Goal: Task Accomplishment & Management: Use online tool/utility

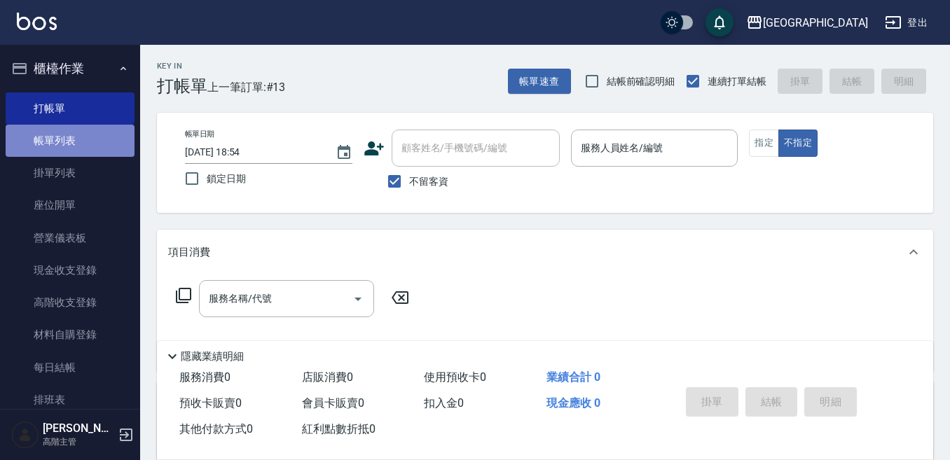
click at [76, 130] on link "帳單列表" at bounding box center [70, 141] width 129 height 32
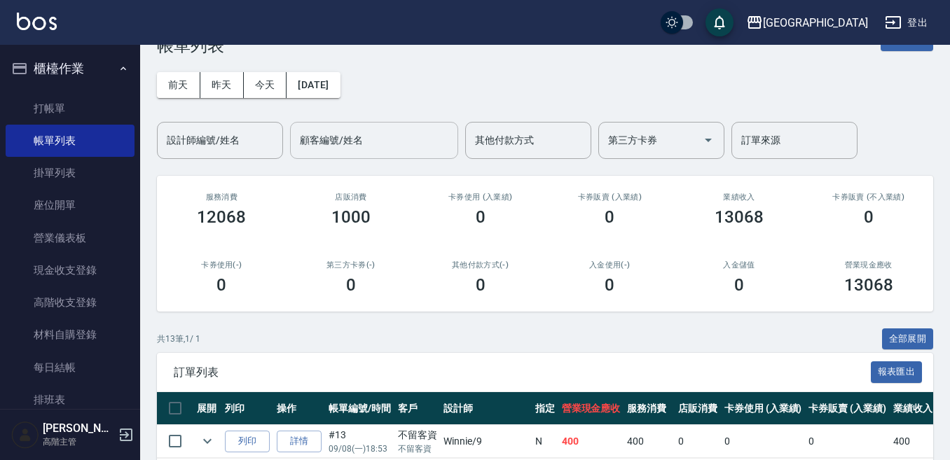
scroll to position [70, 0]
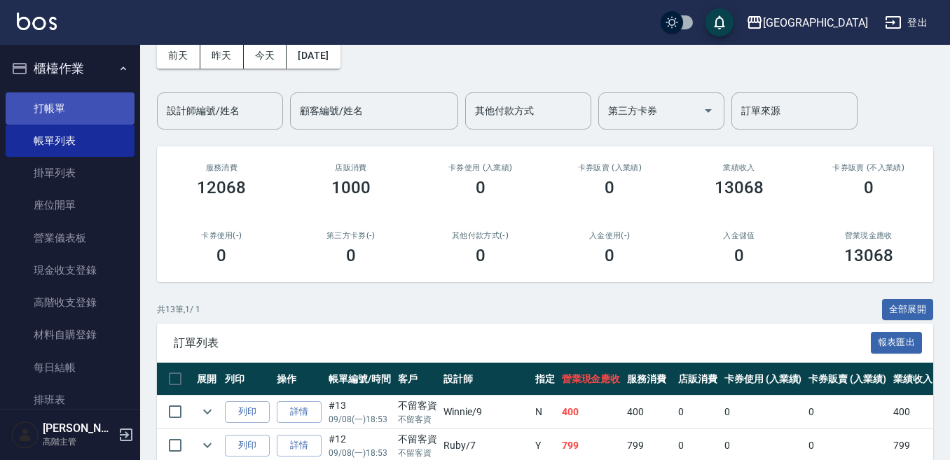
click at [55, 118] on link "打帳單" at bounding box center [70, 109] width 129 height 32
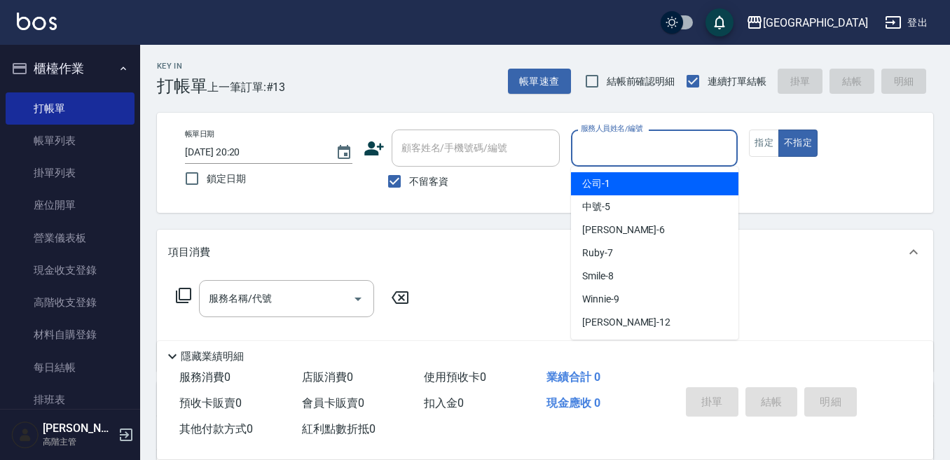
click at [596, 149] on input "服務人員姓名/編號" at bounding box center [655, 148] width 155 height 25
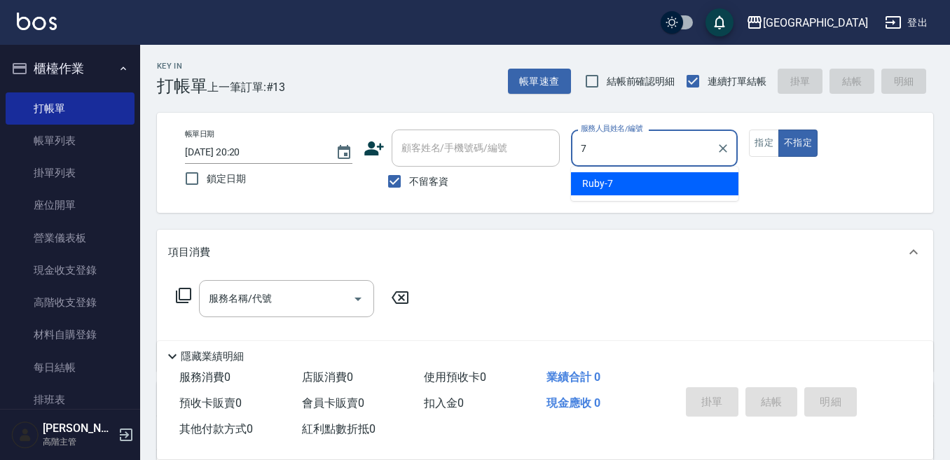
type input "Ruby-7"
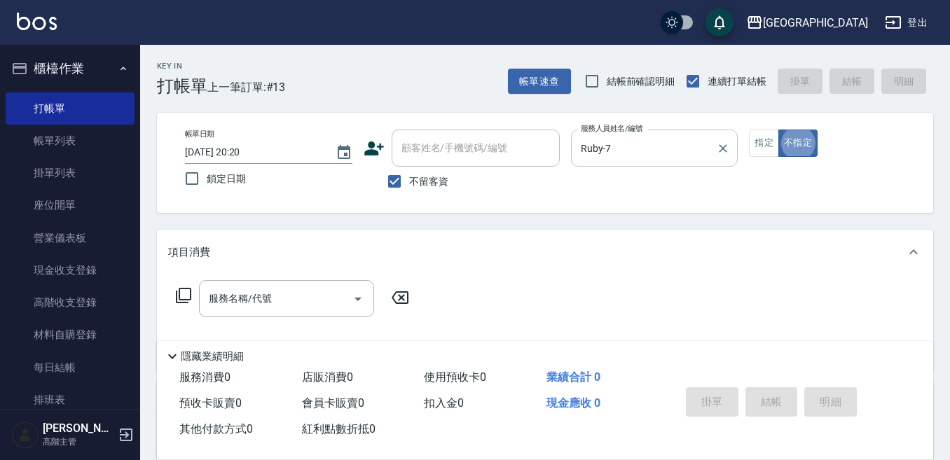
type button "false"
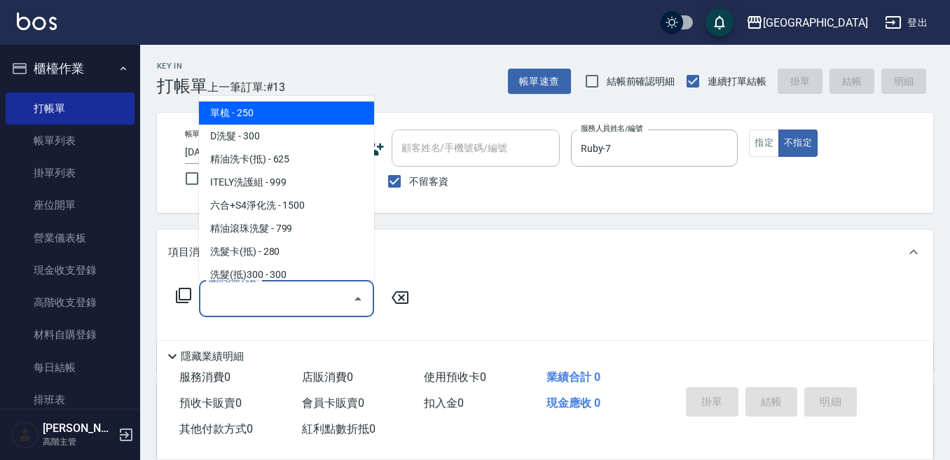
click at [251, 295] on input "服務名稱/代號" at bounding box center [276, 299] width 142 height 25
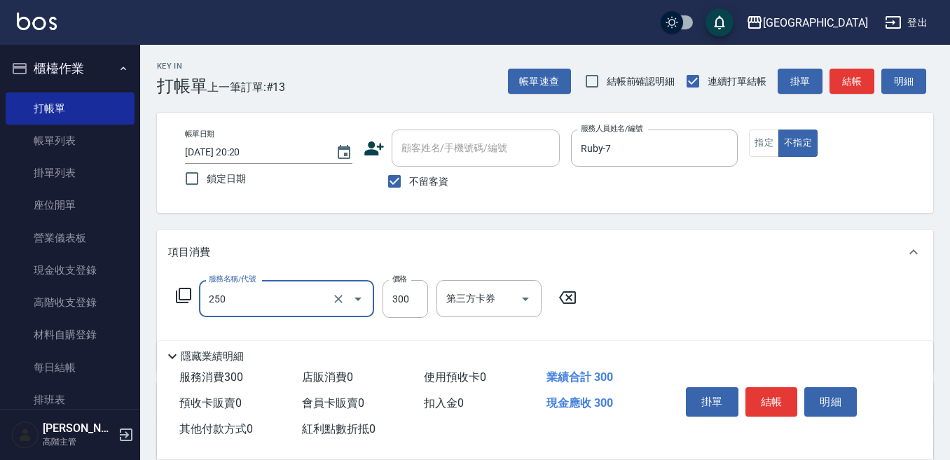
type input "日式洗髮(250)"
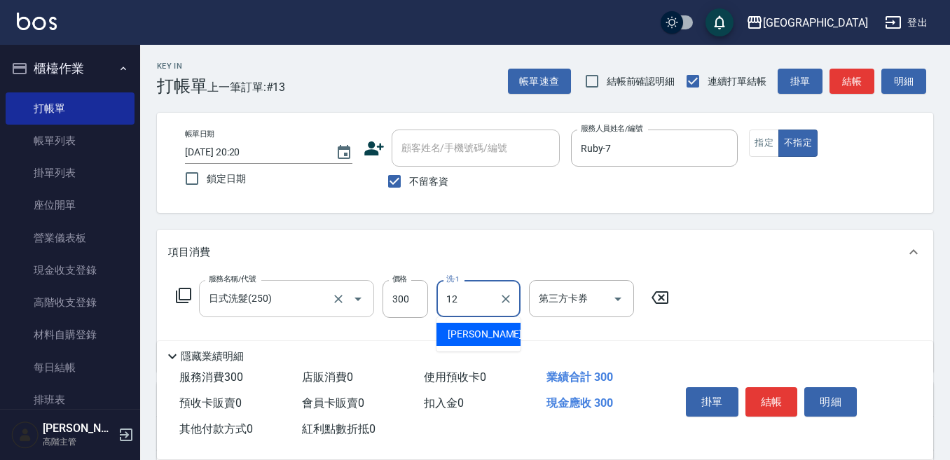
type input "Emily-12"
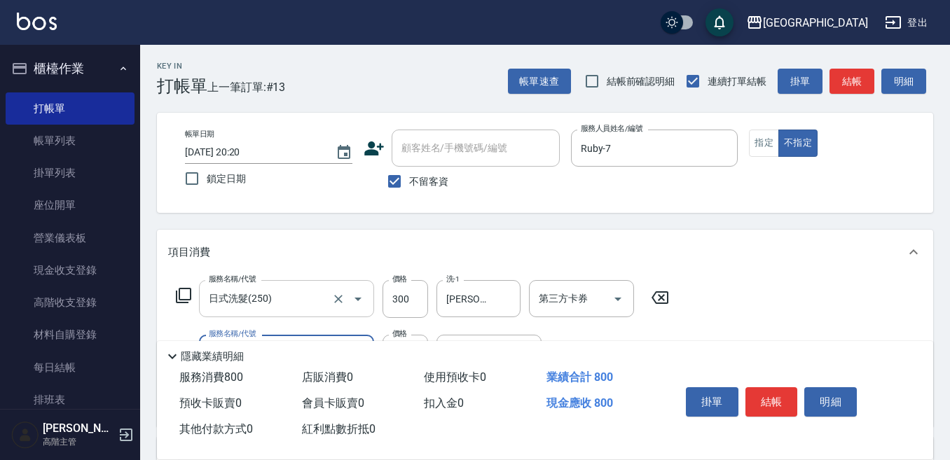
type input "剪髮500(305)"
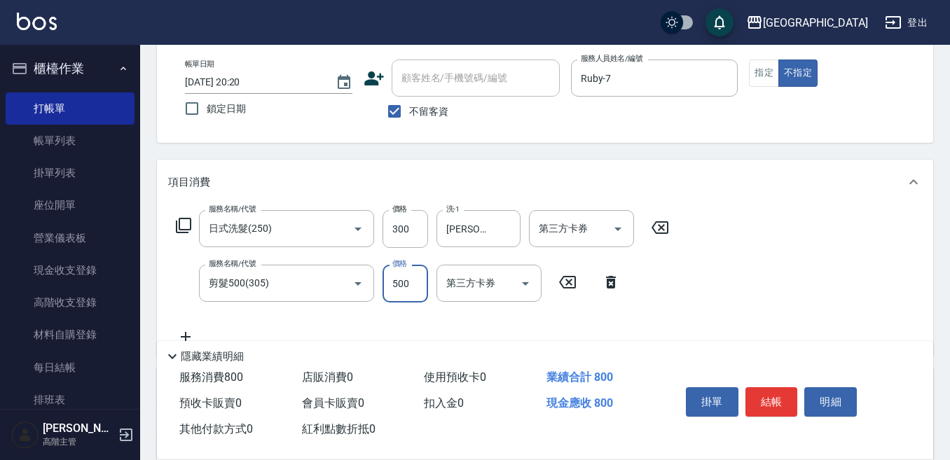
scroll to position [140, 0]
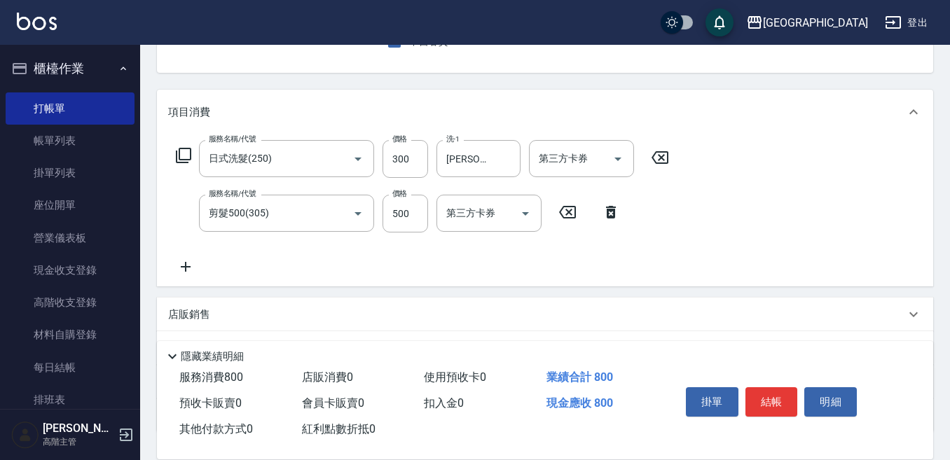
click at [191, 266] on icon at bounding box center [185, 267] width 35 height 17
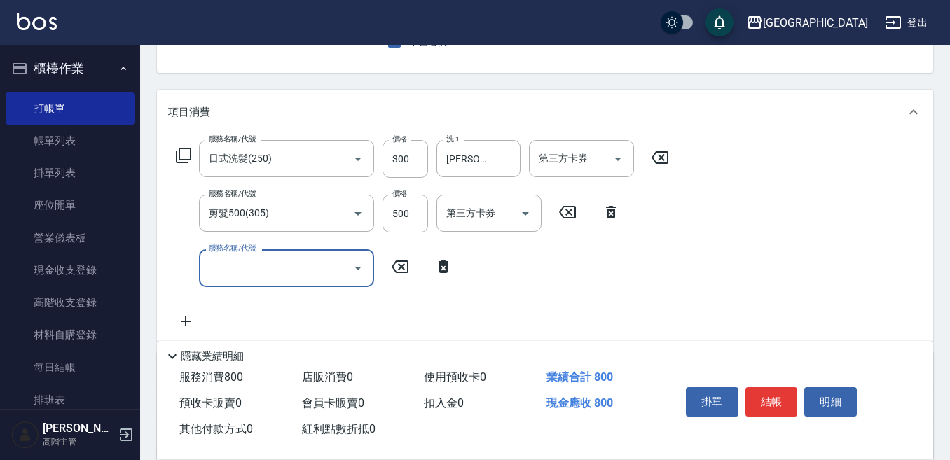
click at [217, 265] on input "服務名稱/代號" at bounding box center [276, 268] width 142 height 25
type input "E Saki角質代謝(701)"
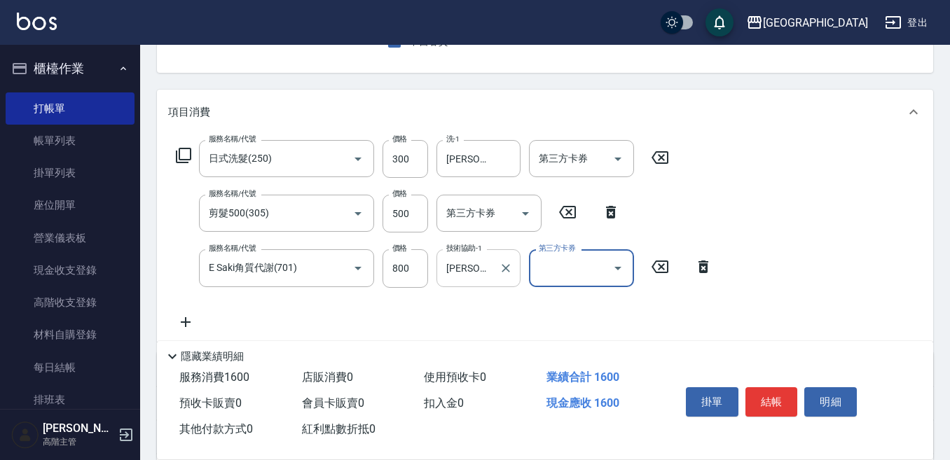
click at [457, 265] on input "Emily-12" at bounding box center [468, 268] width 50 height 25
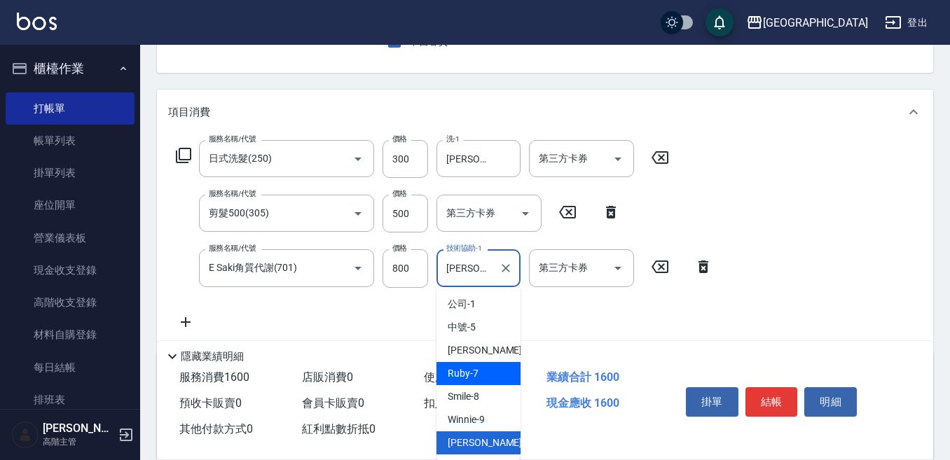
click at [479, 373] on div "Ruby -7" at bounding box center [479, 373] width 84 height 23
type input "Ruby-7"
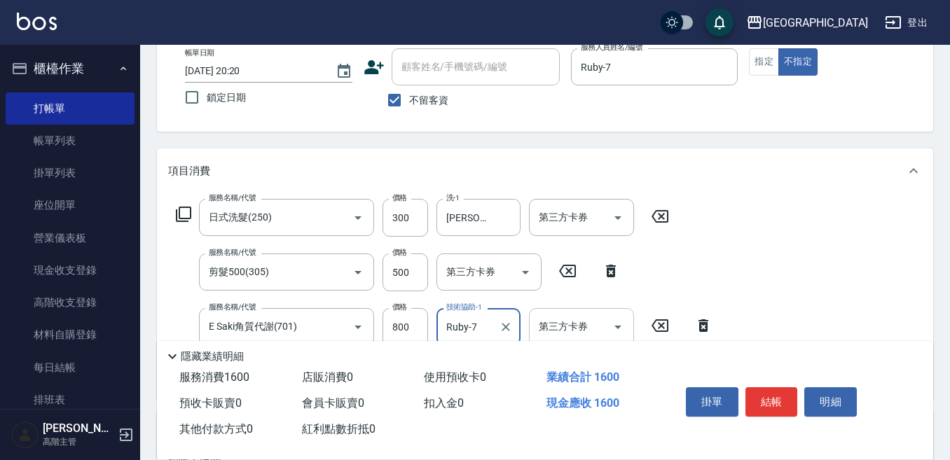
scroll to position [0, 0]
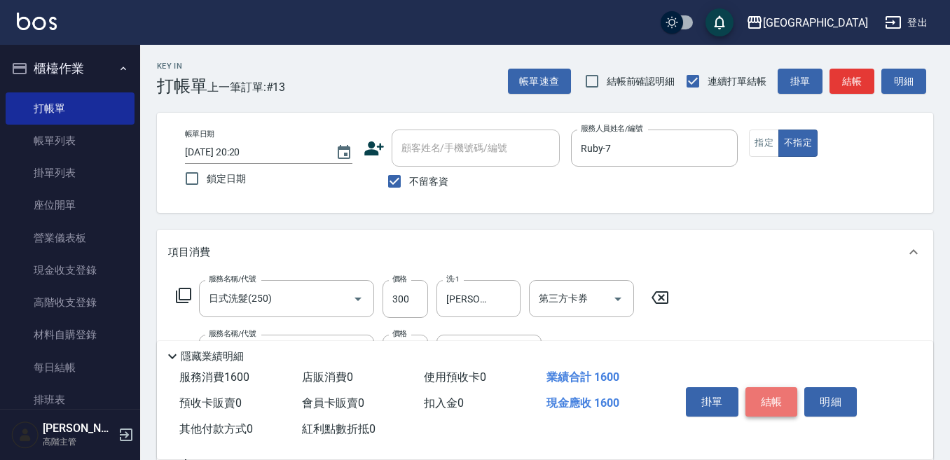
click at [770, 400] on button "結帳" at bounding box center [772, 402] width 53 height 29
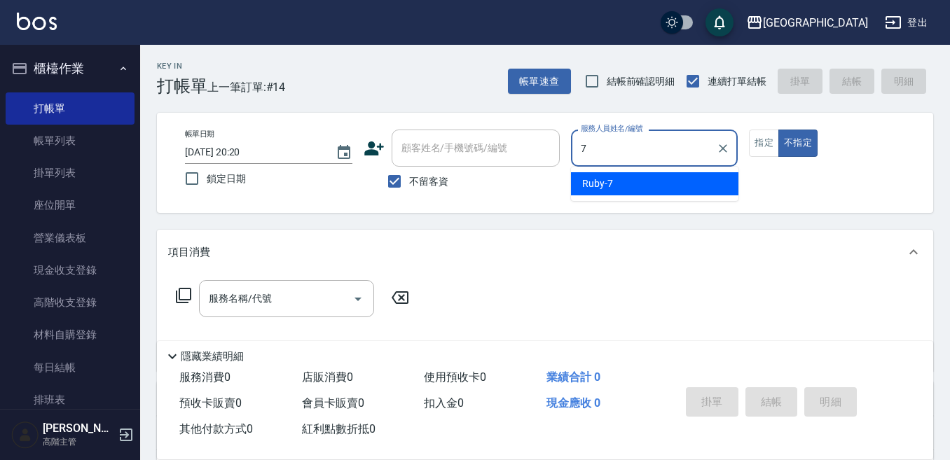
type input "Ruby-7"
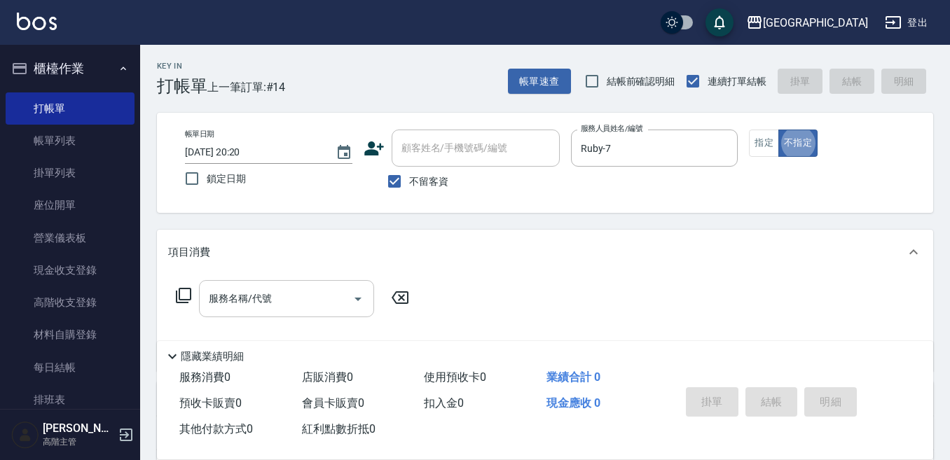
click at [284, 285] on div "服務名稱/代號" at bounding box center [286, 298] width 175 height 37
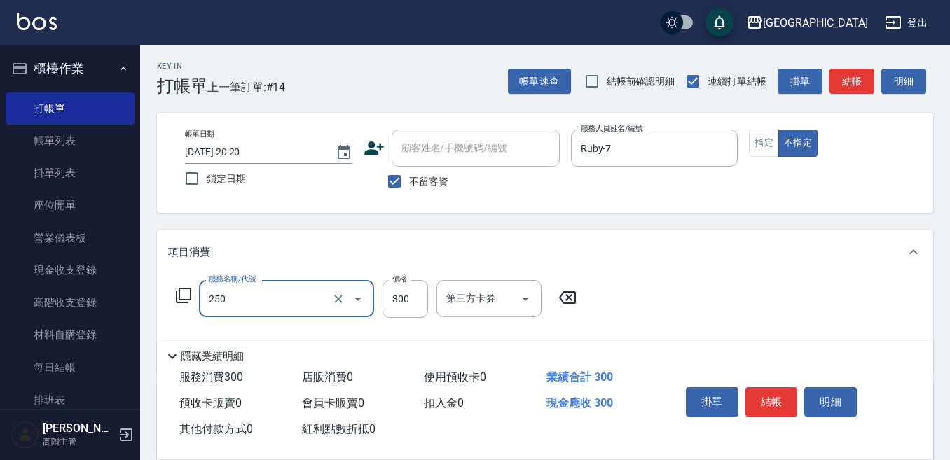
type input "日式洗髮(250)"
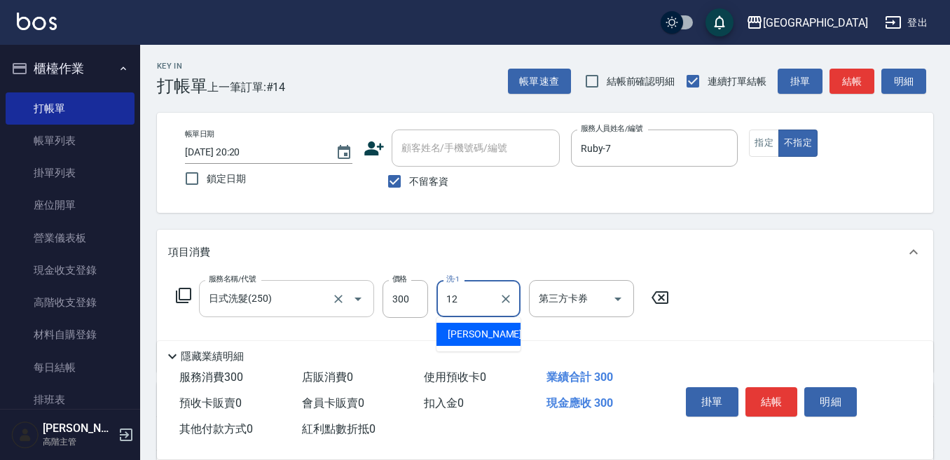
type input "Emily-12"
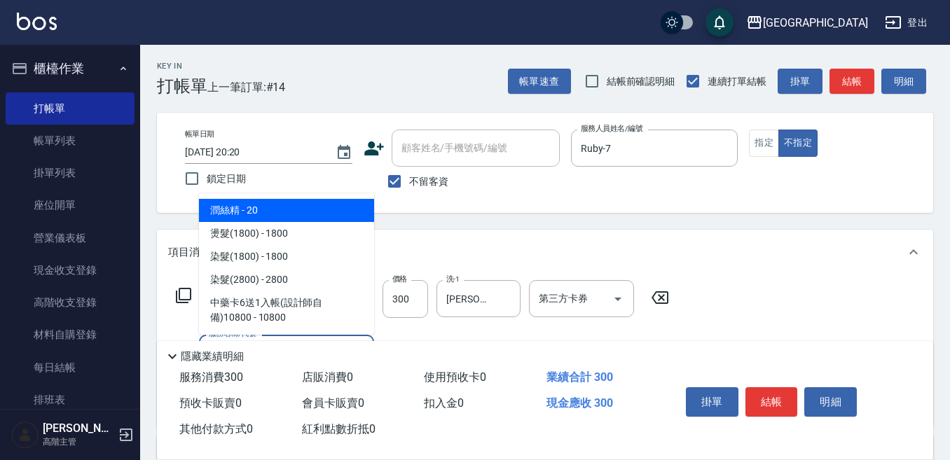
drag, startPoint x: 240, startPoint y: 214, endPoint x: 300, endPoint y: 217, distance: 59.6
click at [241, 214] on span "潤絲精 - 20" at bounding box center [286, 210] width 175 height 23
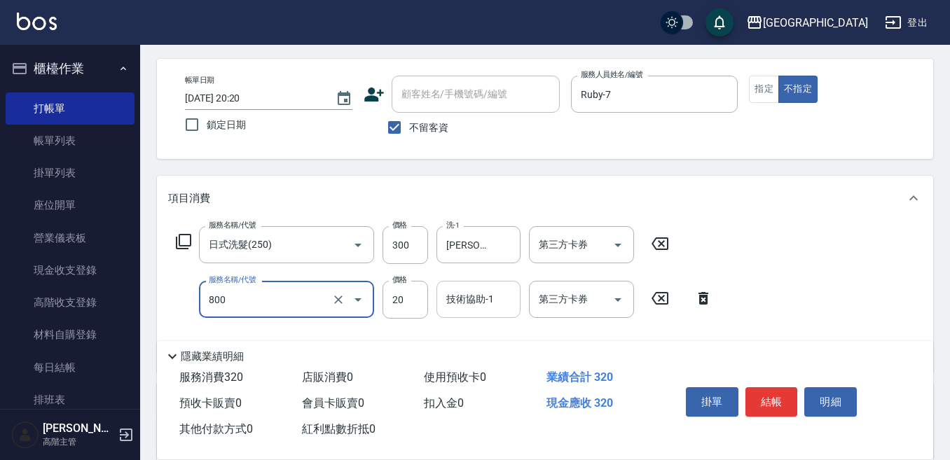
scroll to position [70, 0]
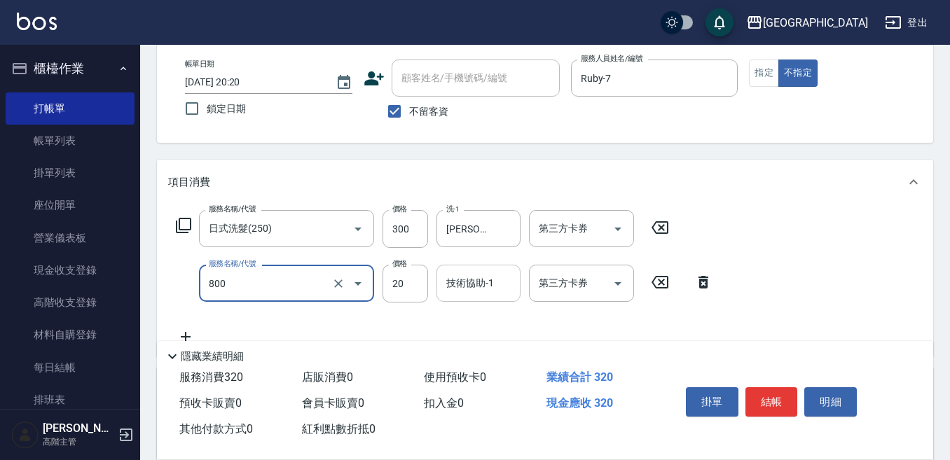
type input "潤絲精(800)"
click at [477, 295] on input "技術協助-1" at bounding box center [478, 283] width 71 height 25
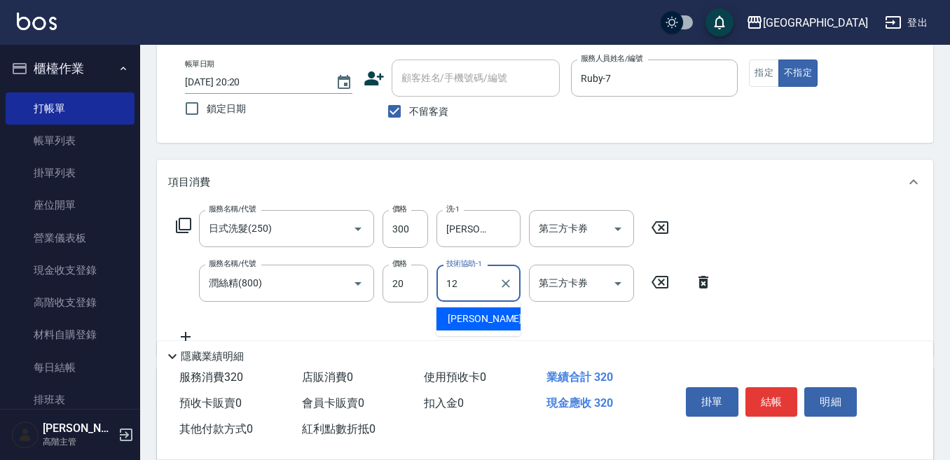
type input "Emily-12"
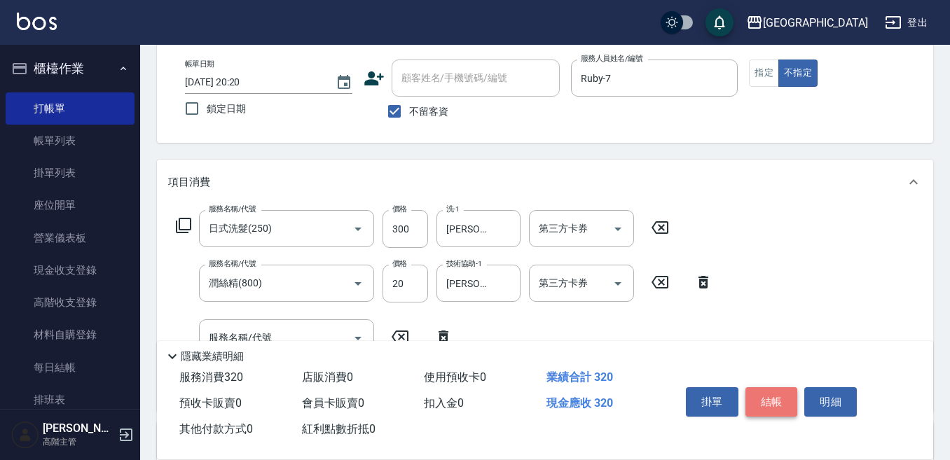
click at [779, 400] on button "結帳" at bounding box center [772, 402] width 53 height 29
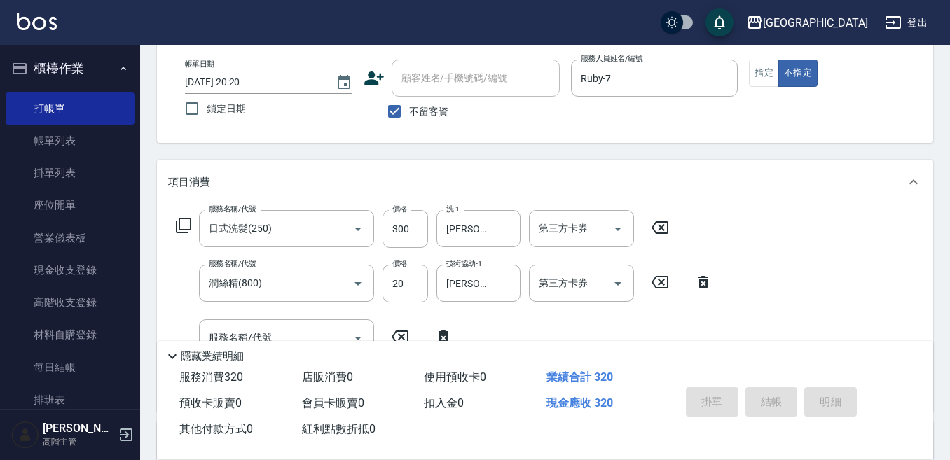
type input "2025/09/08 20:21"
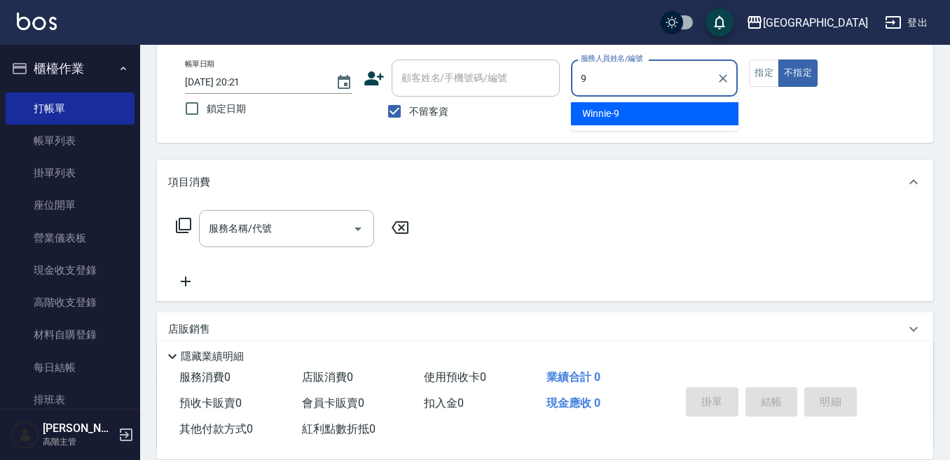
type input "Winnie-9"
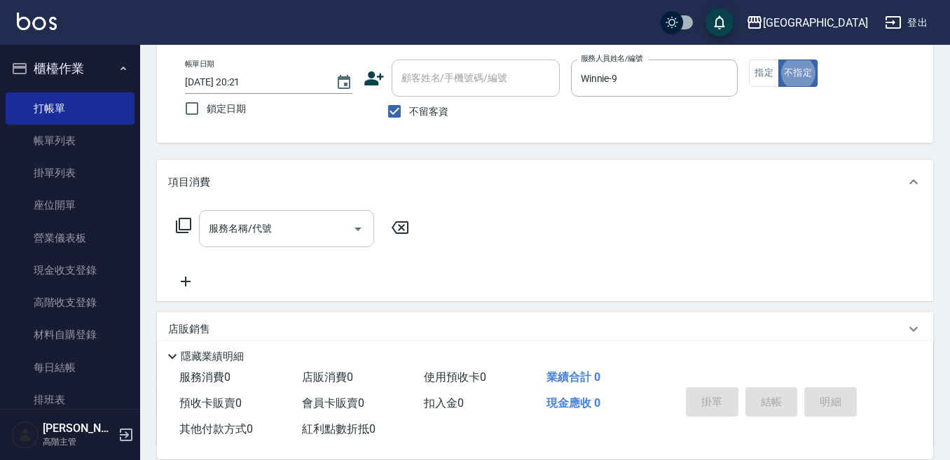
click at [252, 224] on input "服務名稱/代號" at bounding box center [276, 229] width 142 height 25
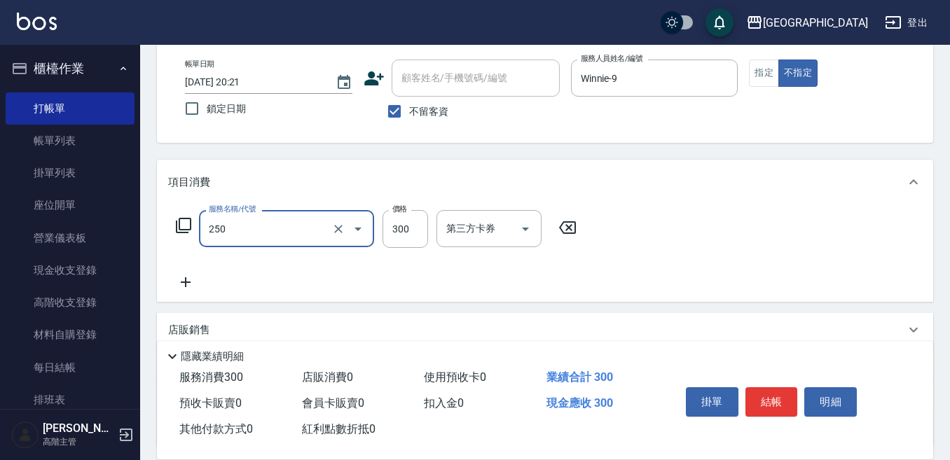
type input "日式洗髮(250)"
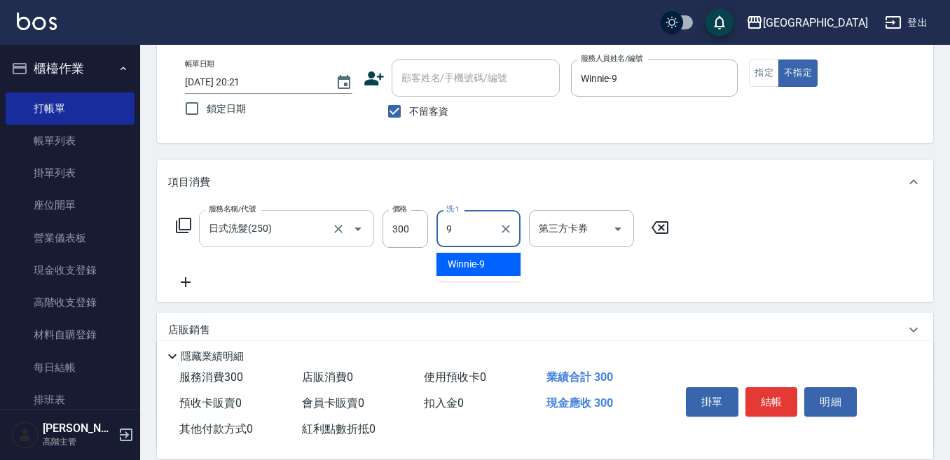
type input "Winnie-9"
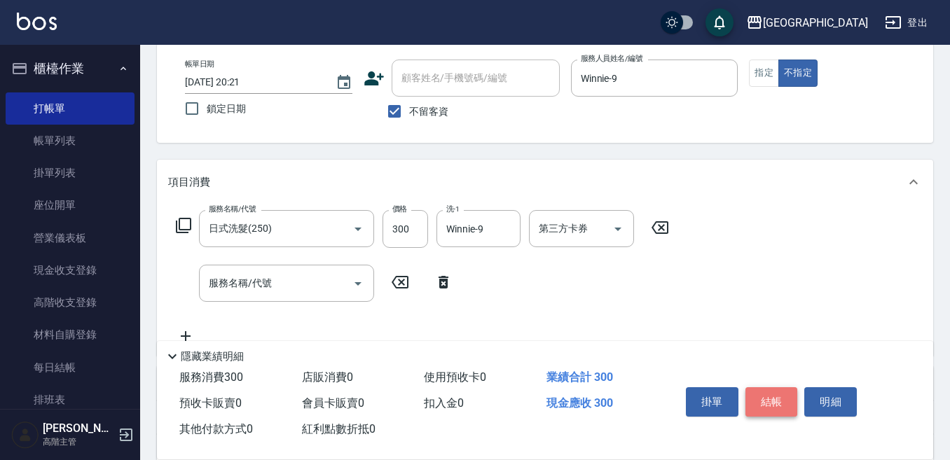
click at [772, 395] on button "結帳" at bounding box center [772, 402] width 53 height 29
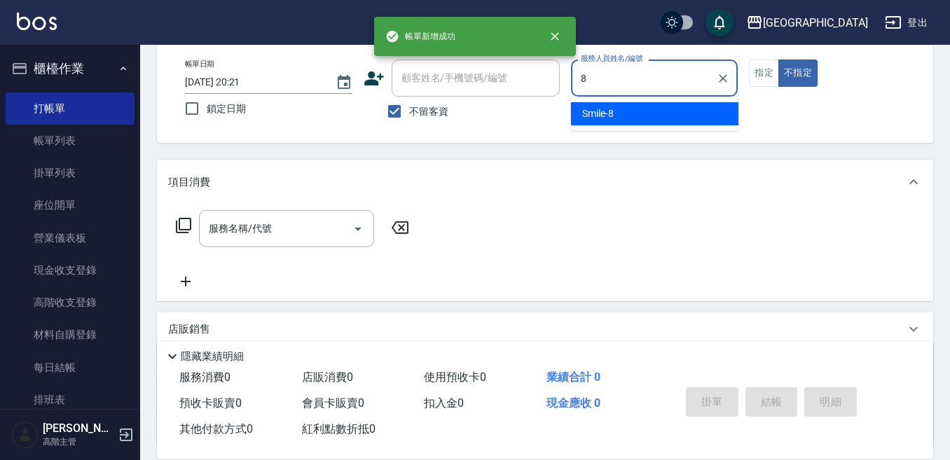
type input "Smile-8"
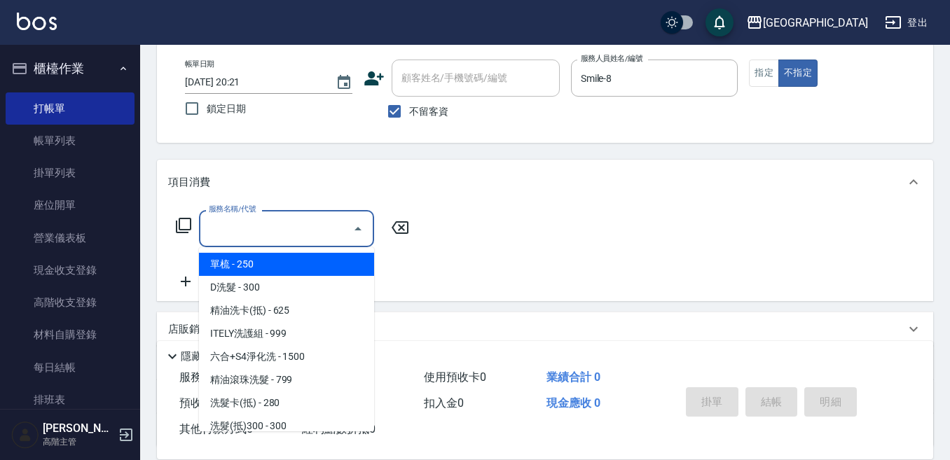
click at [233, 226] on input "服務名稱/代號" at bounding box center [276, 229] width 142 height 25
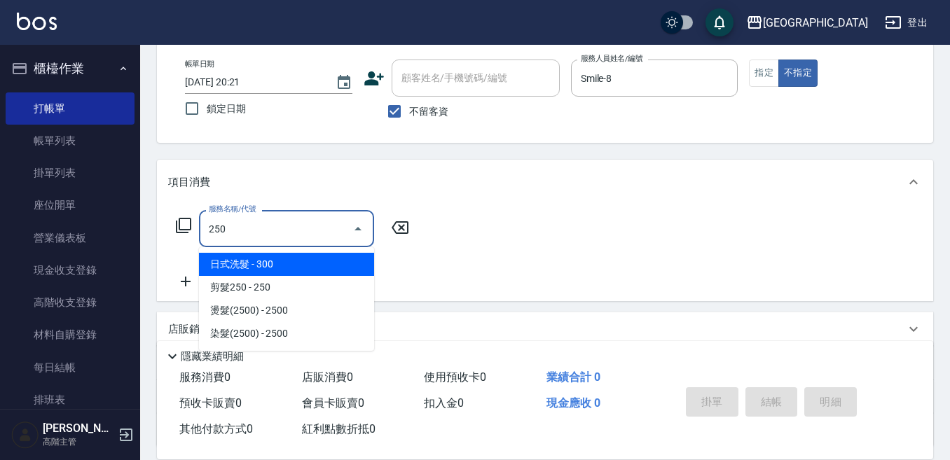
type input "日式洗髮(250)"
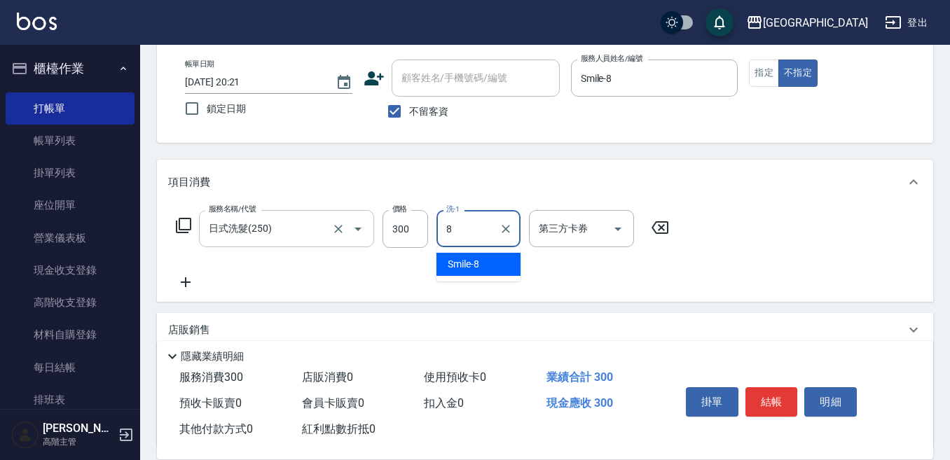
type input "Smile-8"
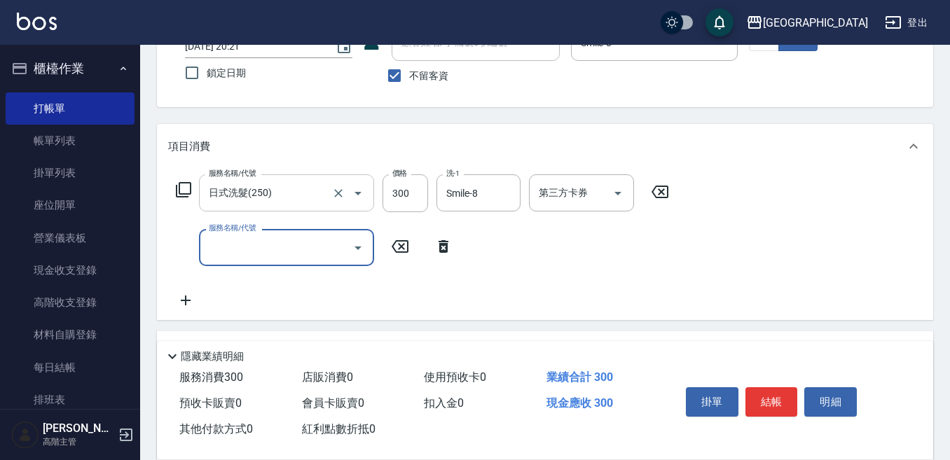
scroll to position [140, 0]
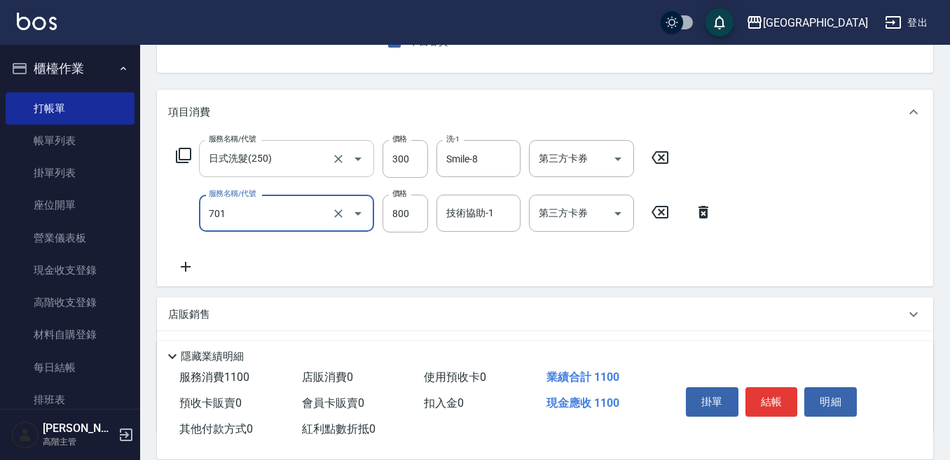
type input "E Saki角質代謝(701)"
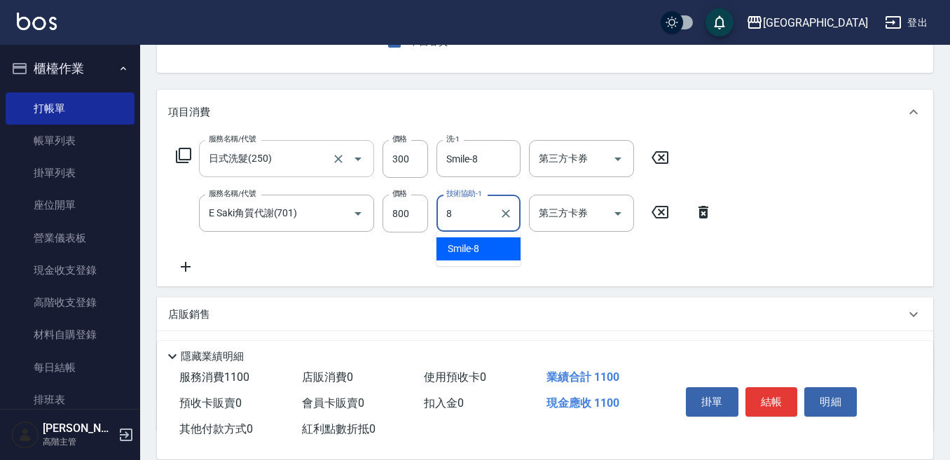
type input "Smile-8"
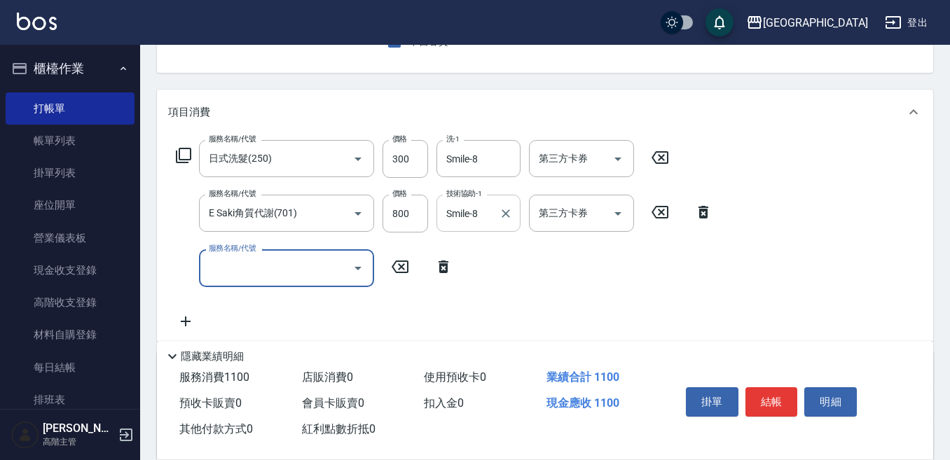
scroll to position [0, 0]
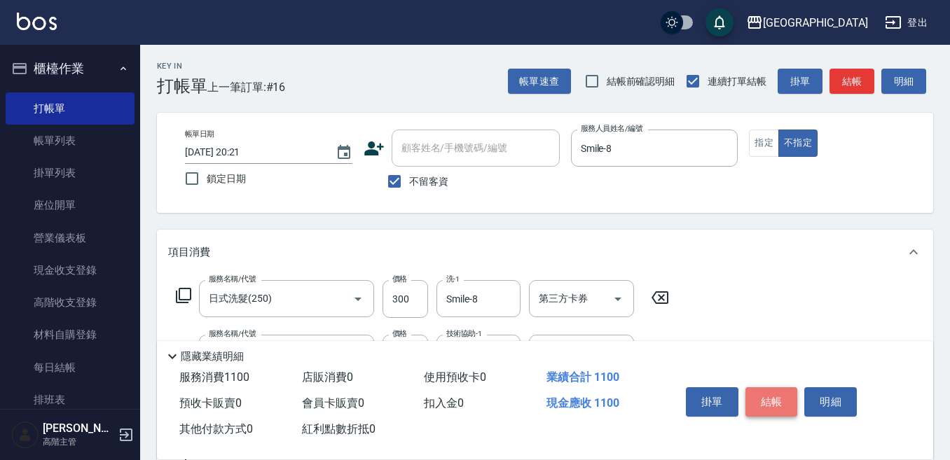
click at [767, 397] on button "結帳" at bounding box center [772, 402] width 53 height 29
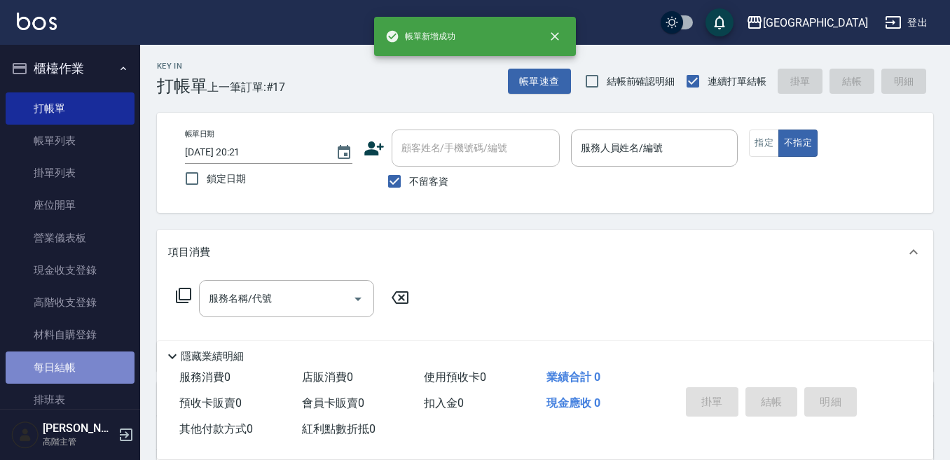
click at [81, 363] on link "每日結帳" at bounding box center [70, 368] width 129 height 32
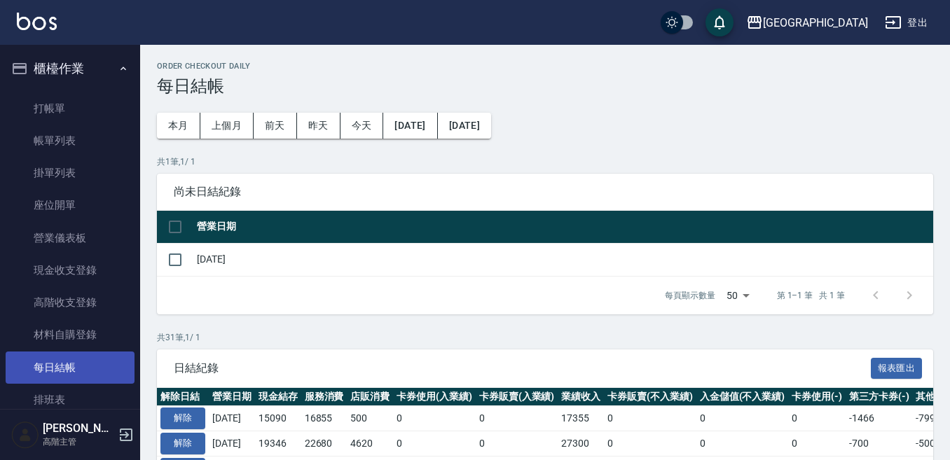
click at [70, 367] on link "每日結帳" at bounding box center [70, 368] width 129 height 32
click at [172, 257] on input "checkbox" at bounding box center [175, 259] width 29 height 29
checkbox input "true"
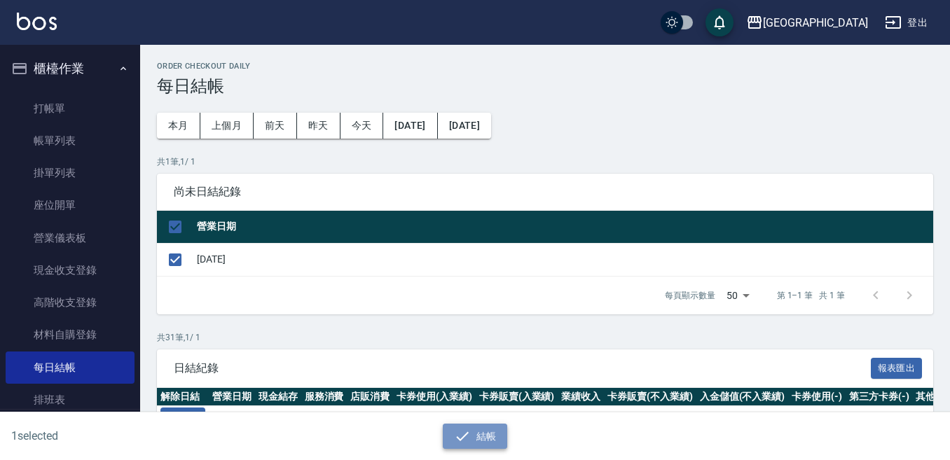
click at [474, 428] on button "結帳" at bounding box center [475, 437] width 65 height 26
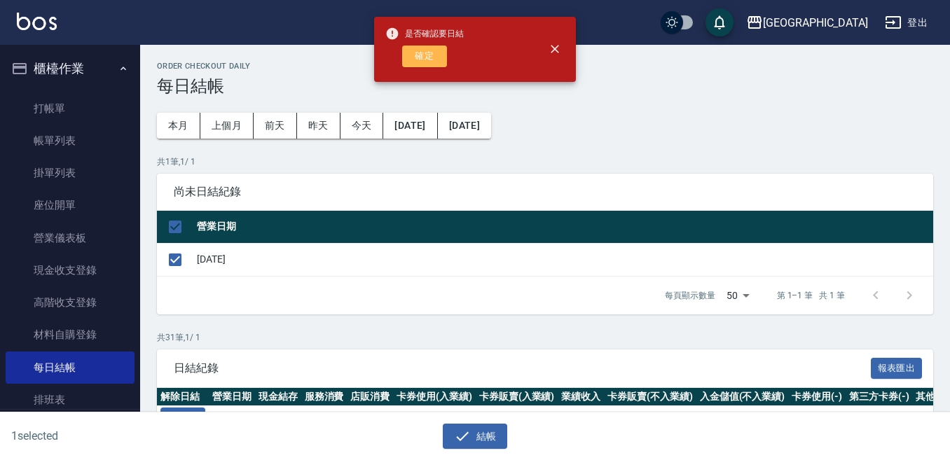
drag, startPoint x: 433, startPoint y: 53, endPoint x: 432, endPoint y: 71, distance: 18.2
click at [433, 57] on button "確定" at bounding box center [424, 57] width 45 height 22
checkbox input "false"
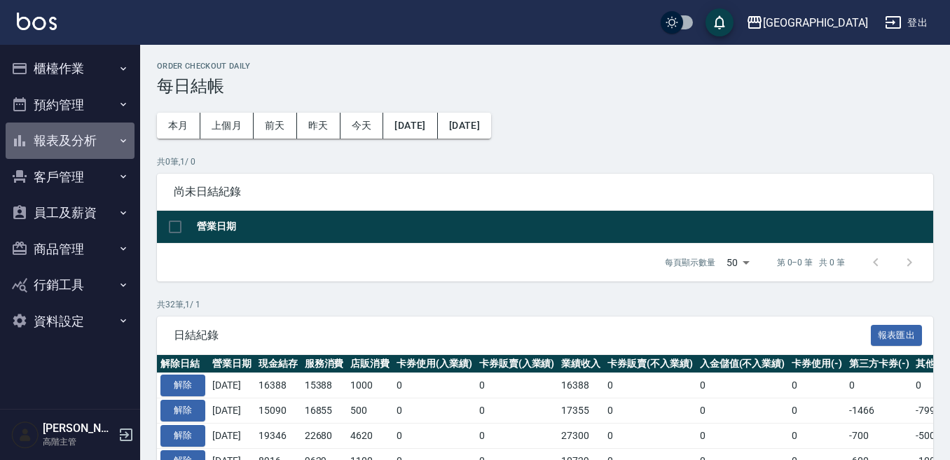
click at [41, 135] on button "報表及分析" at bounding box center [70, 141] width 129 height 36
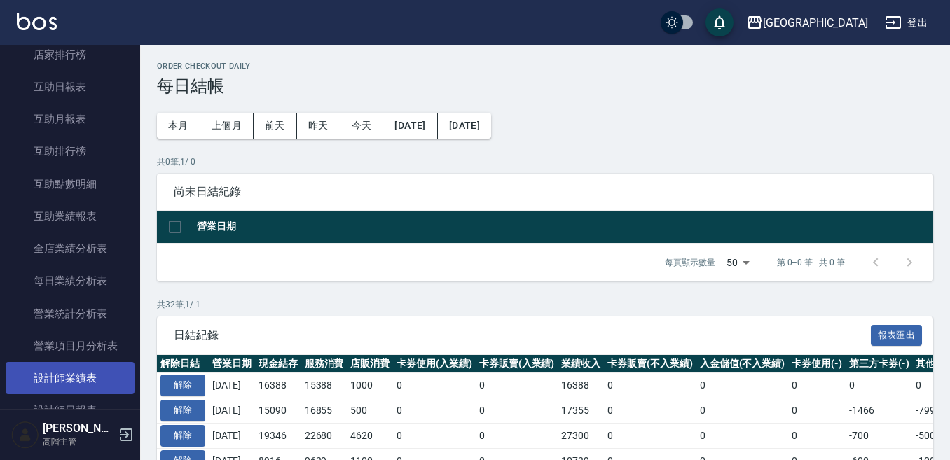
scroll to position [280, 0]
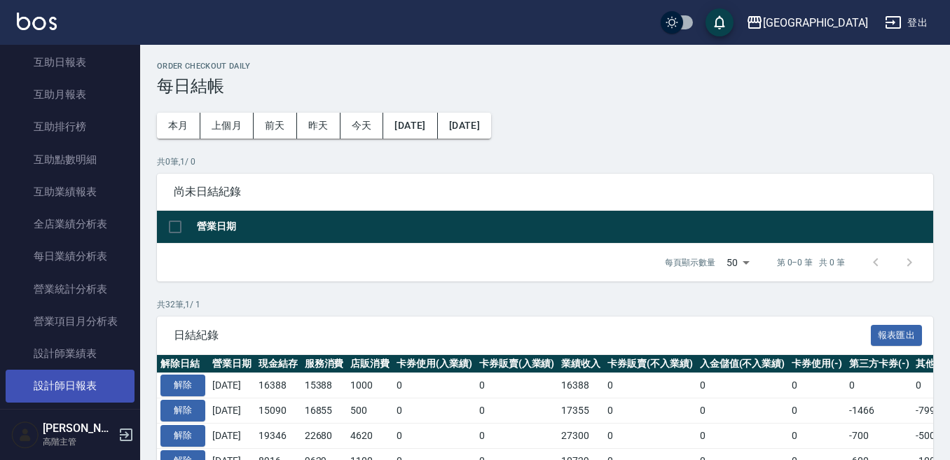
click at [100, 382] on link "設計師日報表" at bounding box center [70, 386] width 129 height 32
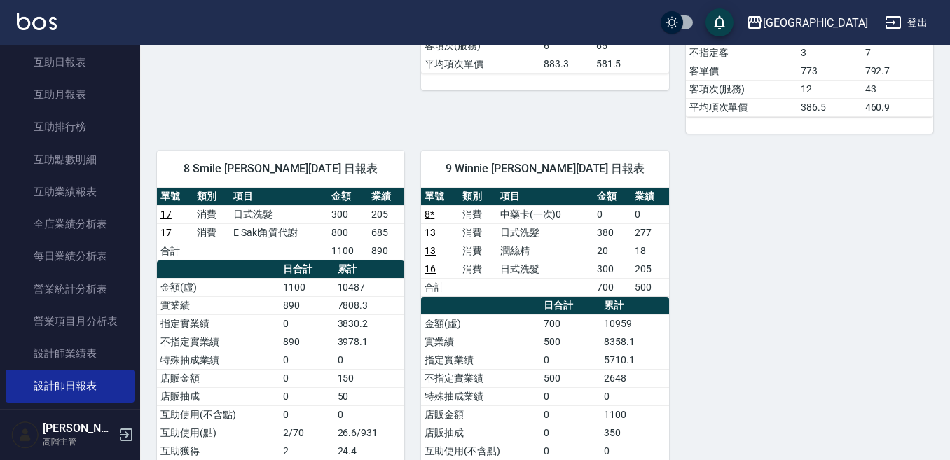
scroll to position [771, 0]
